Goal: Download file/media

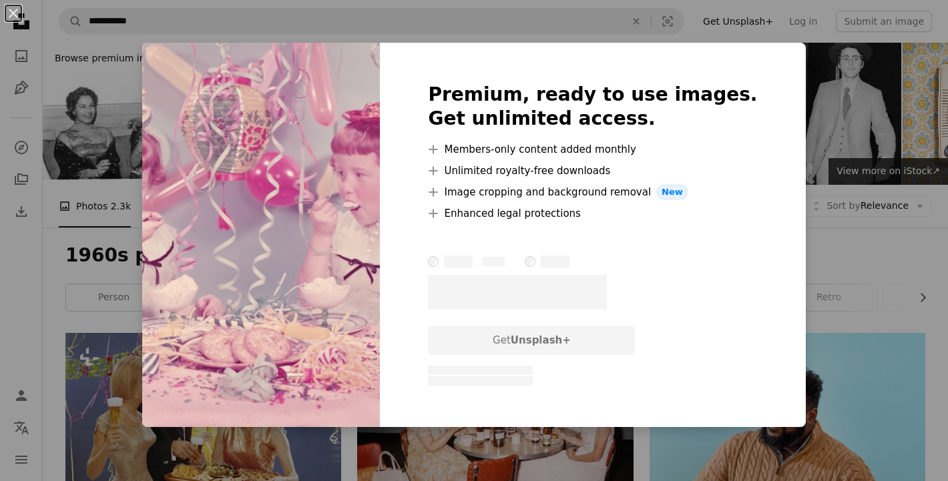
scroll to position [1424, 0]
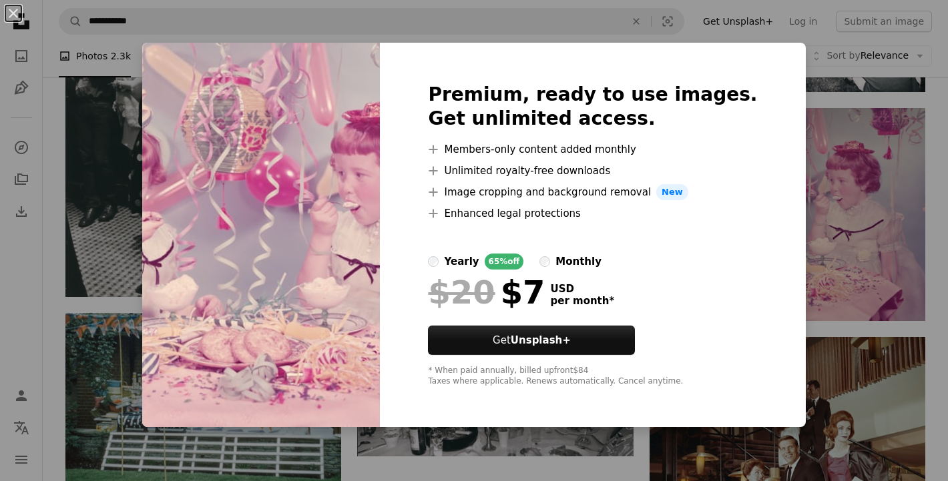
click at [875, 254] on div "An X shape Premium, ready to use images. Get unlimited access. A plus sign Memb…" at bounding box center [474, 240] width 948 height 481
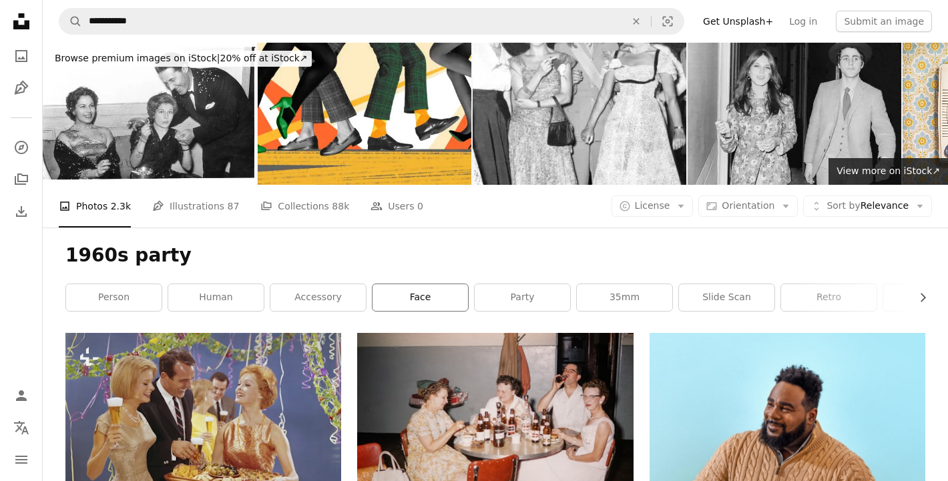
click at [422, 298] on link "face" at bounding box center [419, 297] width 95 height 27
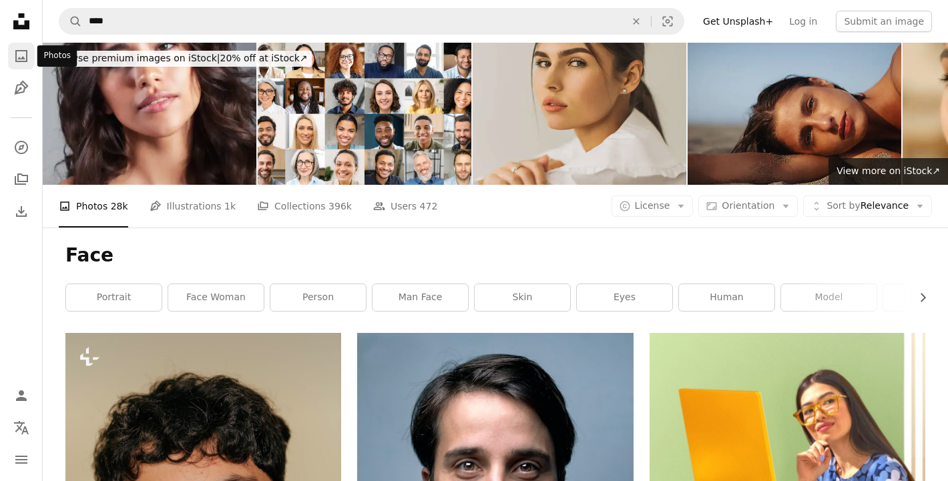
click at [16, 52] on icon "A photo" at bounding box center [21, 56] width 16 height 16
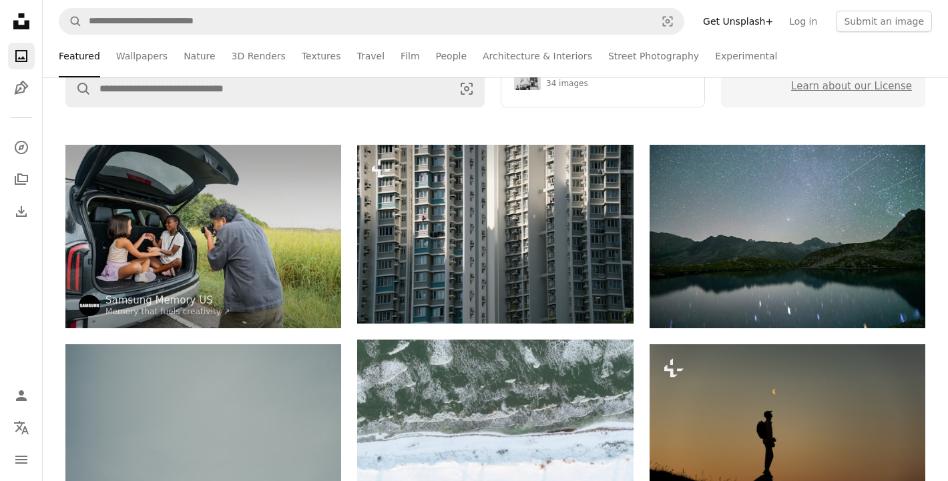
scroll to position [211, 0]
